Goal: Check status: Check status

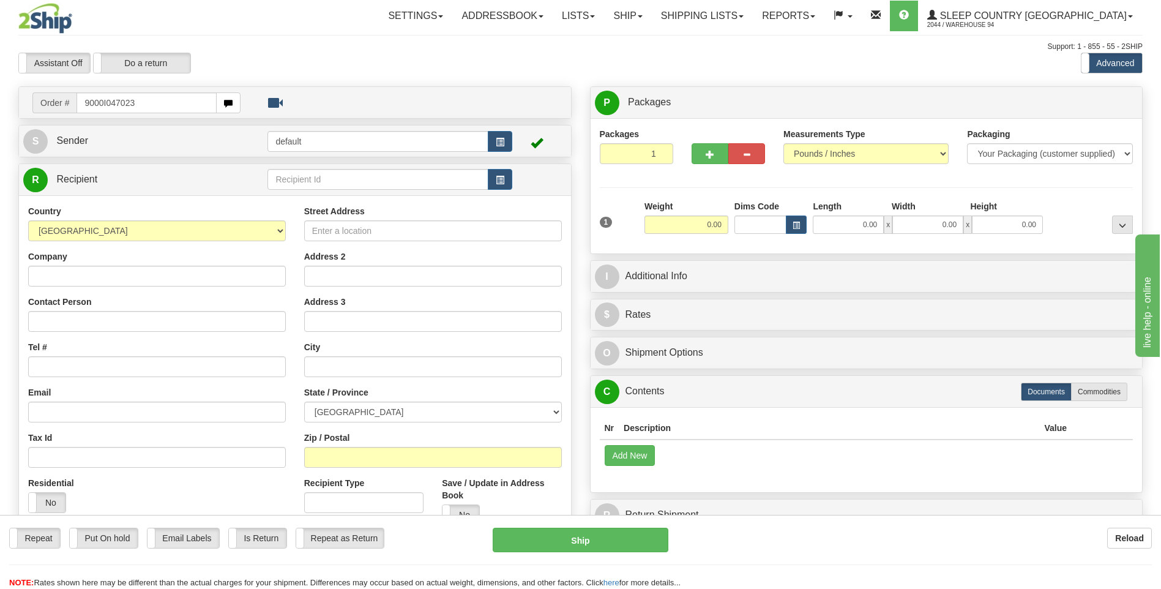
type input "9000I047023"
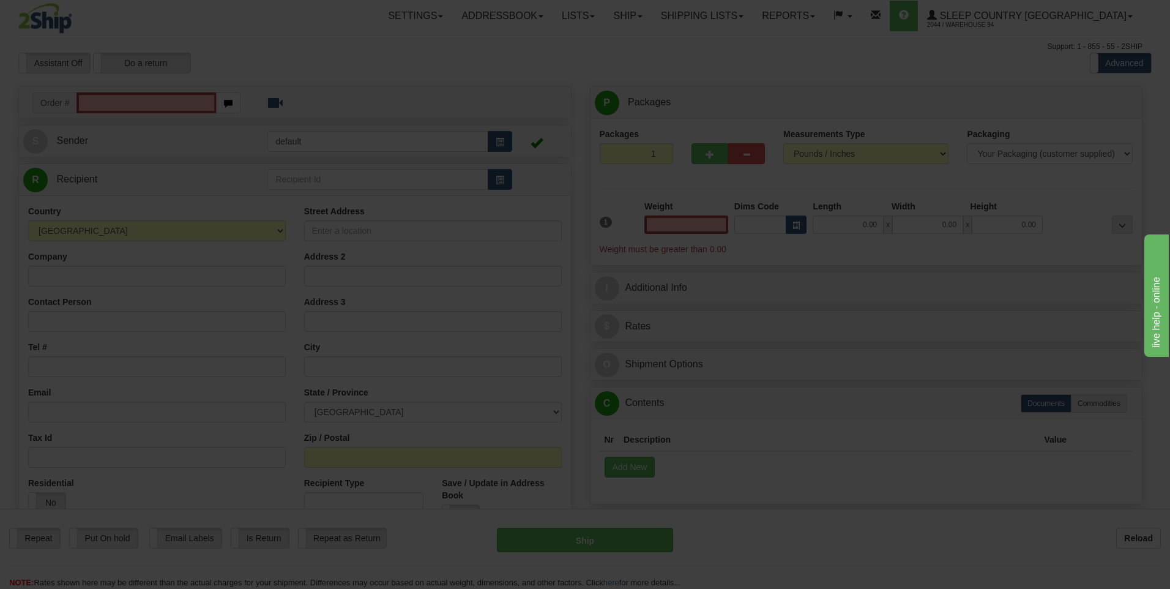
type input "0.00"
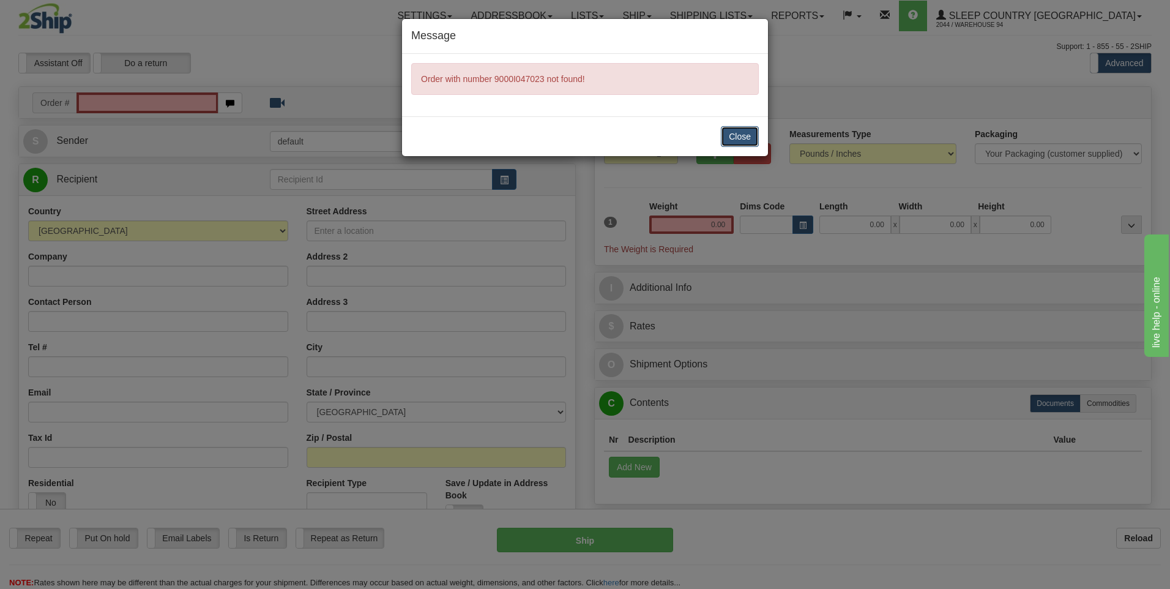
click at [742, 139] on button "Close" at bounding box center [740, 136] width 38 height 21
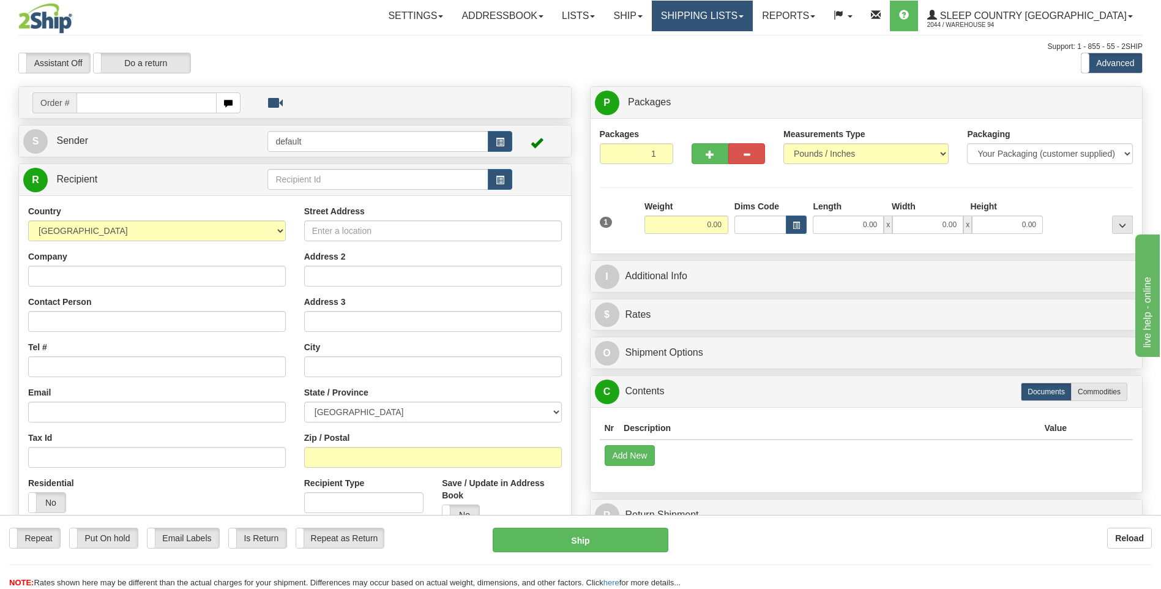
click at [753, 15] on link "Shipping lists" at bounding box center [702, 16] width 101 height 31
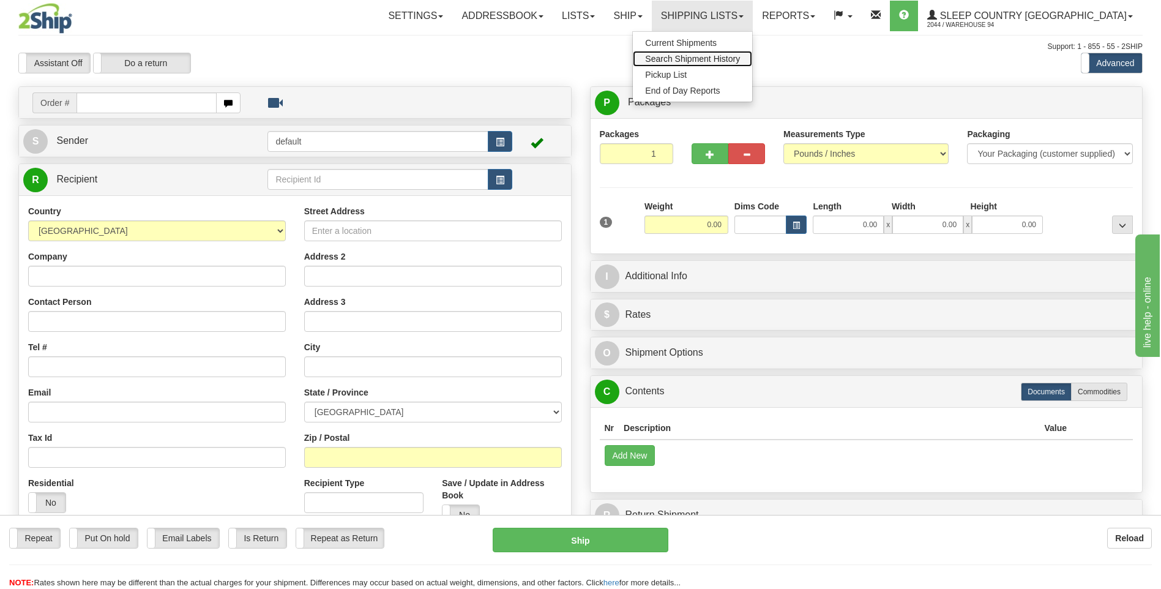
click at [752, 64] on link "Search Shipment History" at bounding box center [692, 59] width 119 height 16
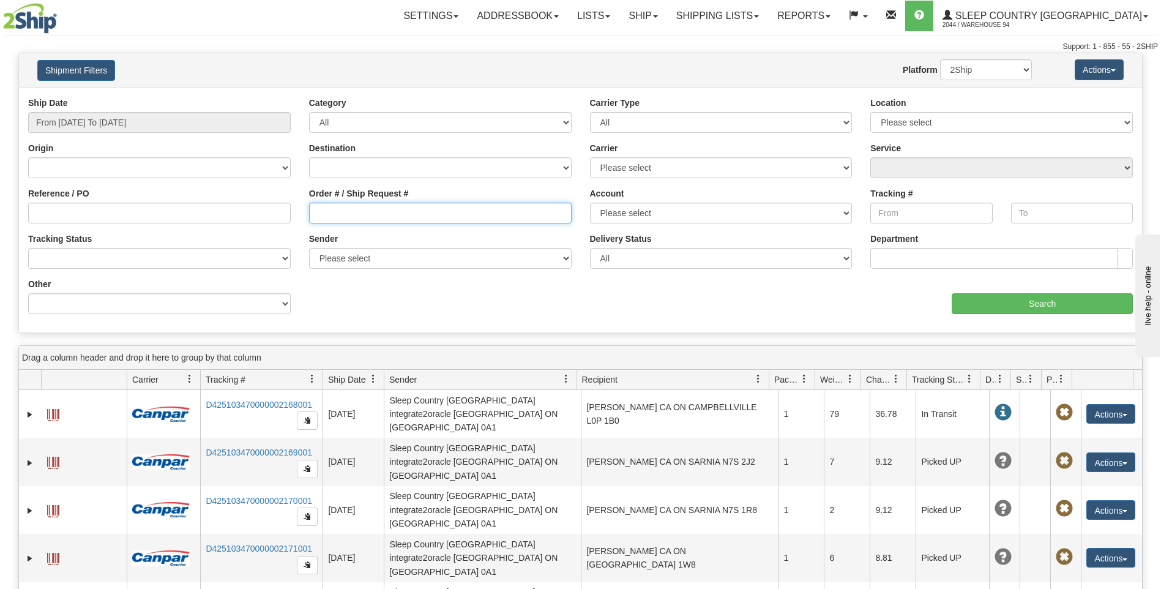
click at [405, 211] on input "Order # / Ship Request #" at bounding box center [440, 213] width 263 height 21
type input "9000I047023"
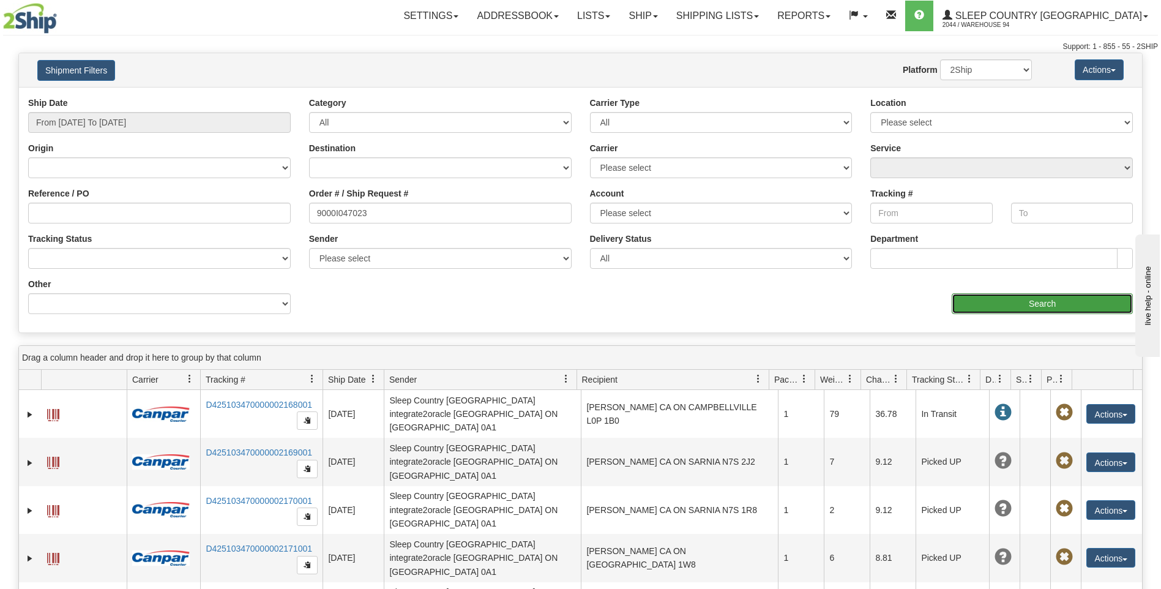
click at [955, 305] on input "Search" at bounding box center [1042, 303] width 181 height 21
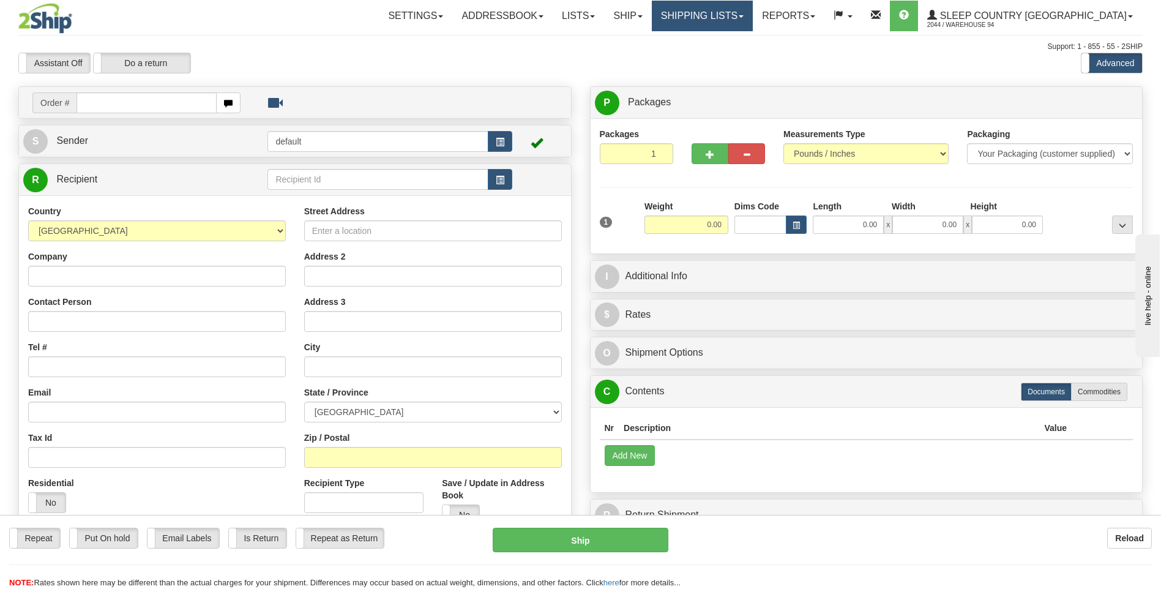
click at [753, 18] on link "Shipping lists" at bounding box center [702, 16] width 101 height 31
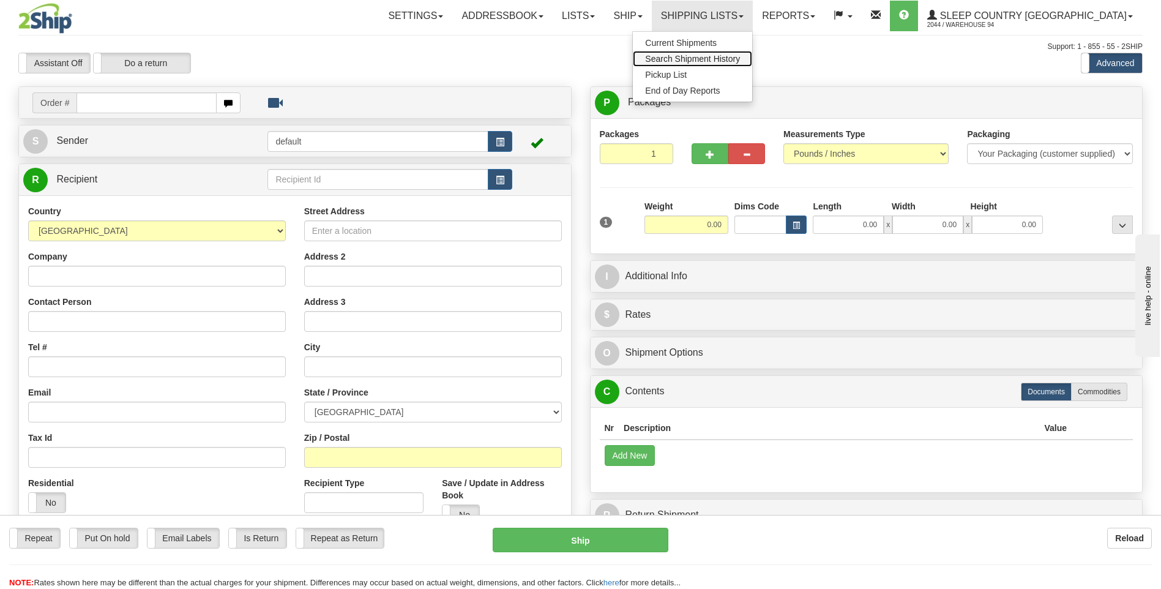
click at [752, 66] on link "Search Shipment History" at bounding box center [692, 59] width 119 height 16
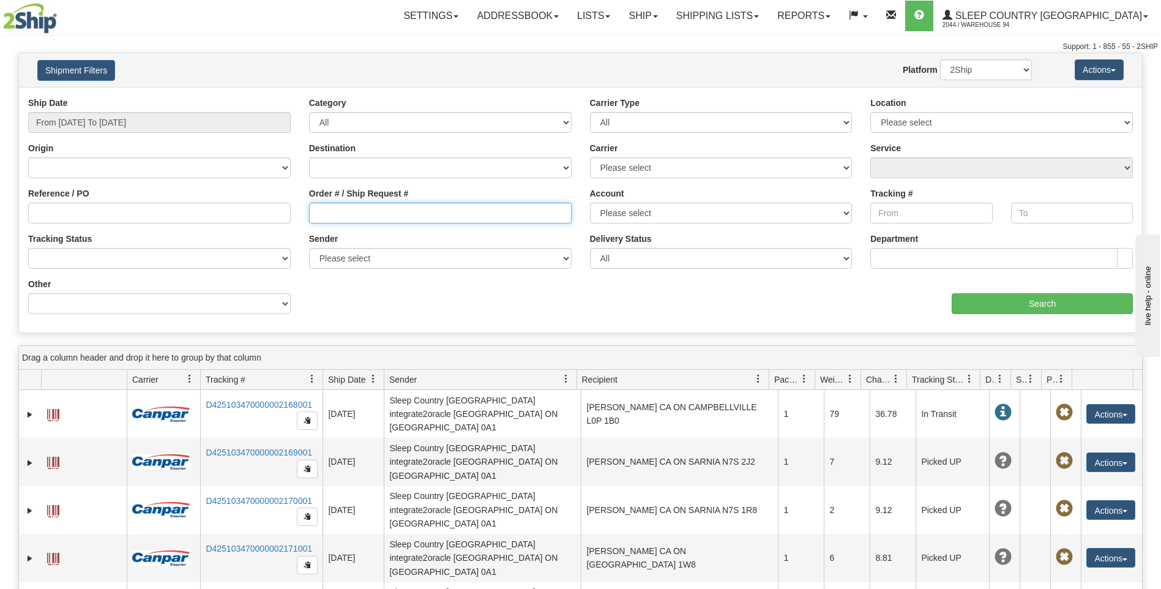
click at [443, 218] on input "Order # / Ship Request #" at bounding box center [440, 213] width 263 height 21
type input "9000I047023"
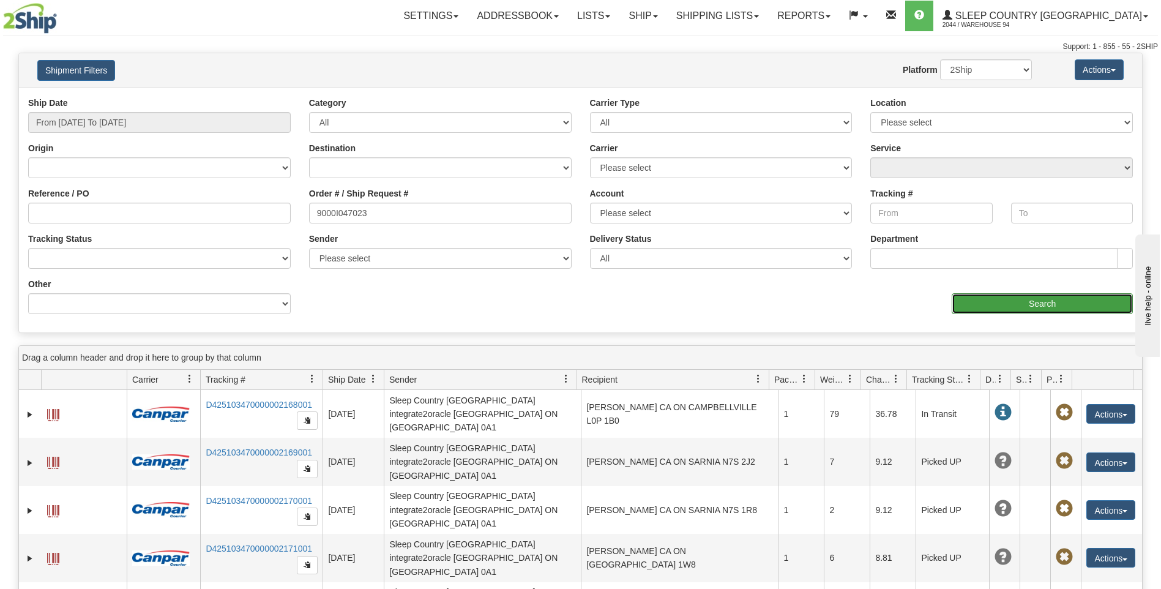
click at [1043, 299] on input "Search" at bounding box center [1042, 303] width 181 height 21
